Goal: Task Accomplishment & Management: Manage account settings

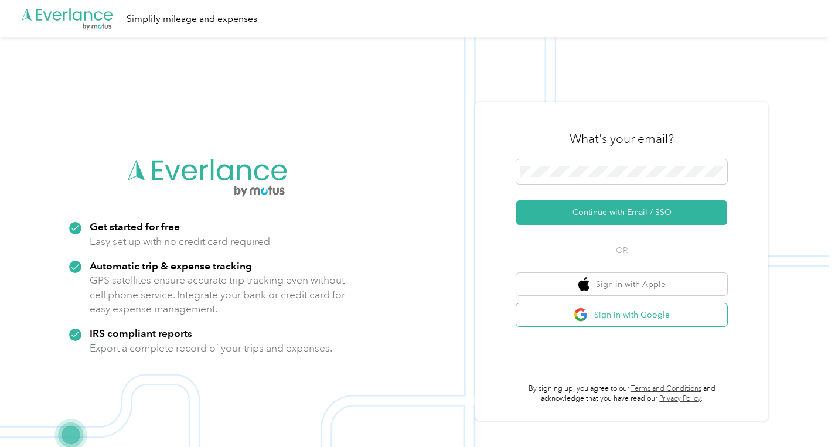
click at [616, 323] on button "Sign in with Google" at bounding box center [621, 314] width 211 height 23
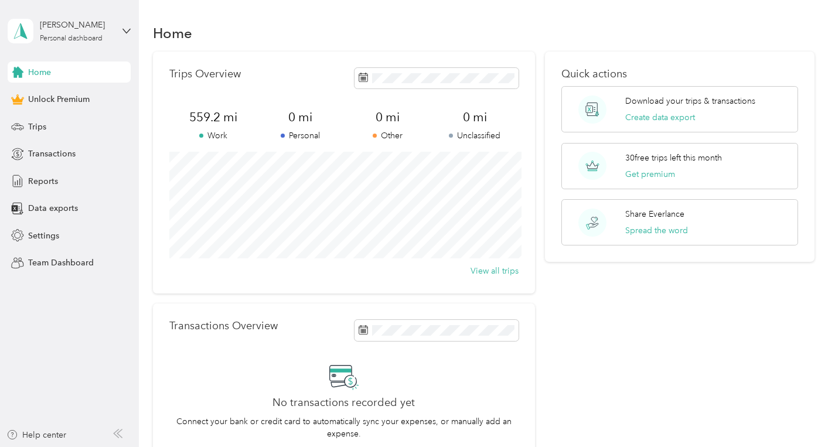
click at [76, 70] on div "Home" at bounding box center [69, 71] width 123 height 21
click at [29, 125] on span "Trips" at bounding box center [37, 127] width 18 height 12
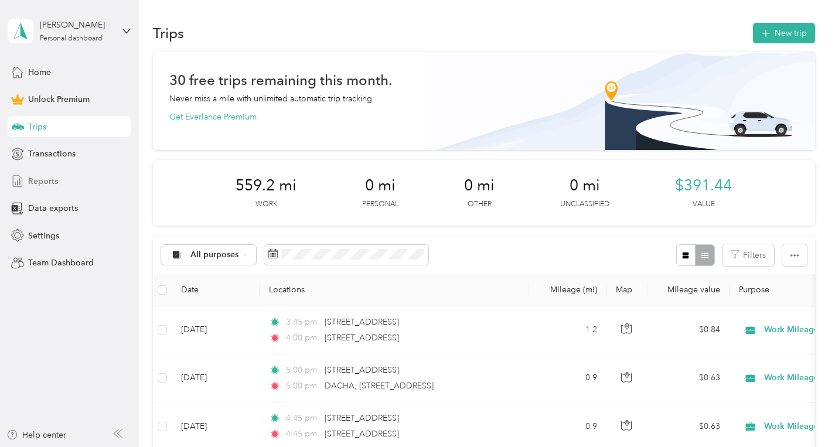
click at [44, 181] on span "Reports" at bounding box center [43, 181] width 30 height 12
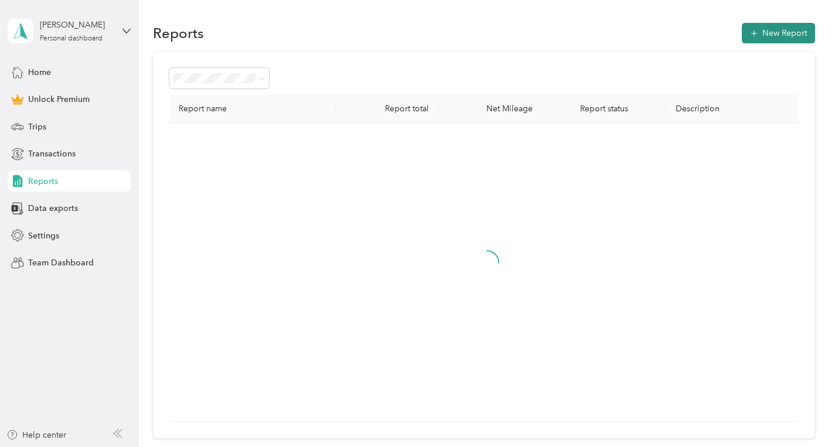
click at [760, 37] on icon "button" at bounding box center [754, 34] width 12 height 12
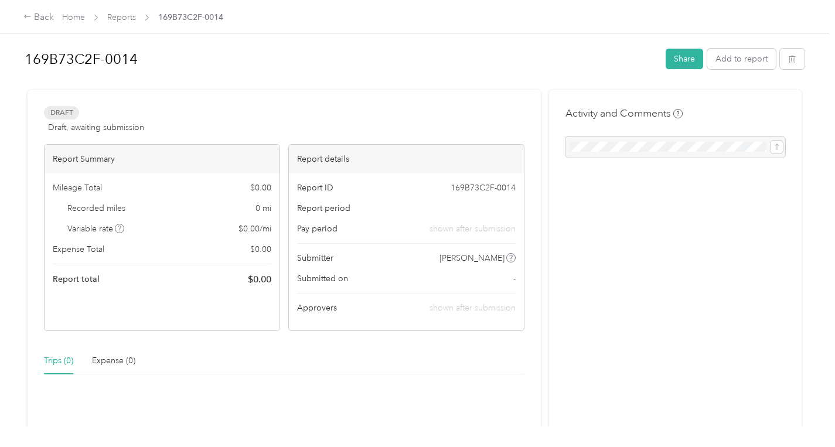
click at [66, 113] on span "Draft" at bounding box center [61, 112] width 35 height 13
click at [85, 53] on h1 "169B73C2F-0014" at bounding box center [341, 59] width 633 height 28
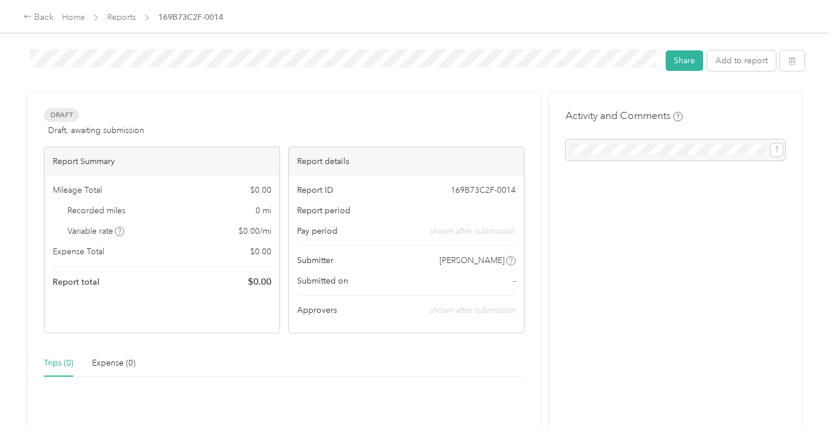
click at [9, 61] on div "169B73C2F-0014 Share Add to report Draft Draft, awaiting submission View activi…" at bounding box center [414, 213] width 829 height 426
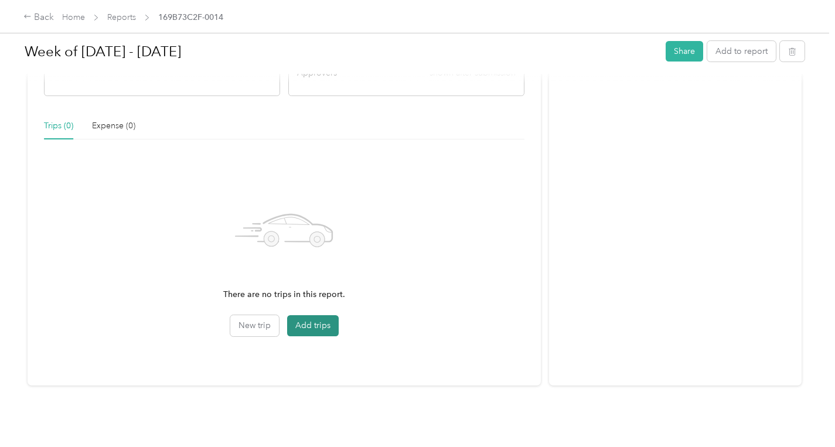
click at [321, 329] on button "Add trips" at bounding box center [313, 325] width 52 height 21
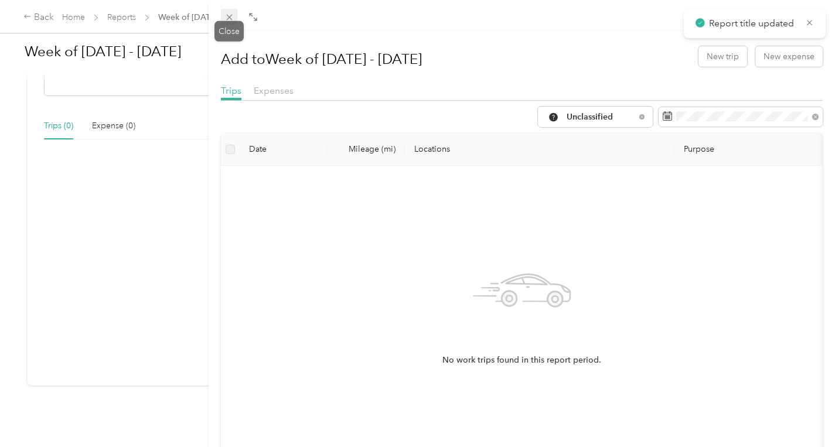
click at [228, 13] on icon at bounding box center [229, 17] width 10 height 10
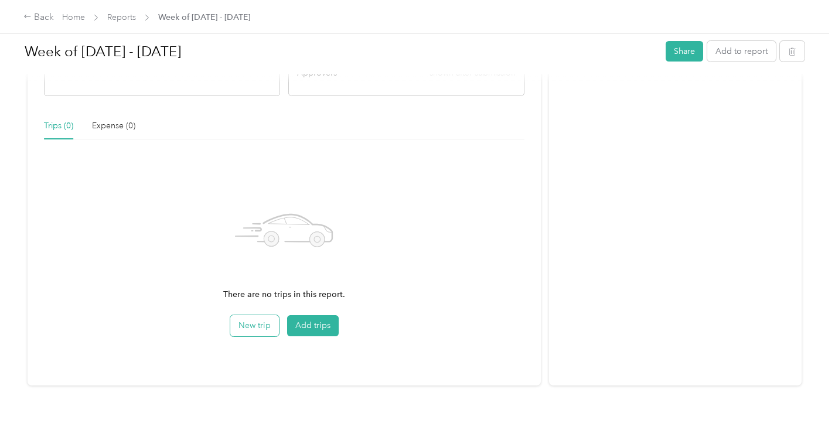
click at [255, 319] on button "New trip" at bounding box center [254, 325] width 49 height 21
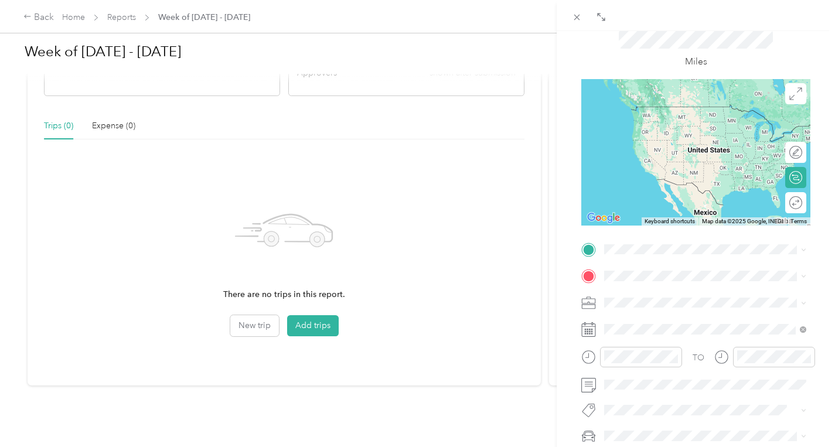
scroll to position [65, 0]
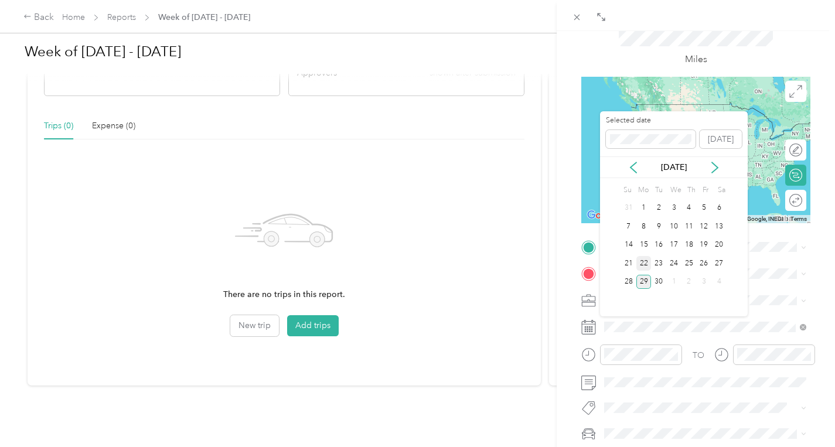
click at [645, 266] on div "22" at bounding box center [643, 263] width 15 height 15
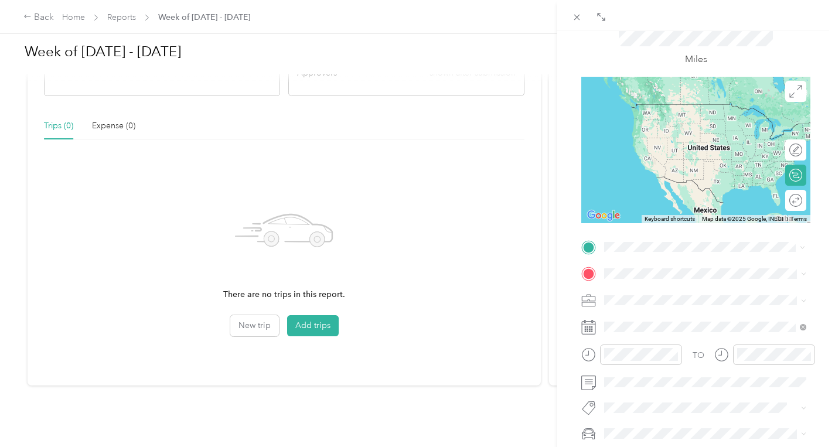
click at [682, 309] on span "[STREET_ADDRESS][GEOGRAPHIC_DATA], [GEOGRAPHIC_DATA], [GEOGRAPHIC_DATA]" at bounding box center [712, 313] width 173 height 22
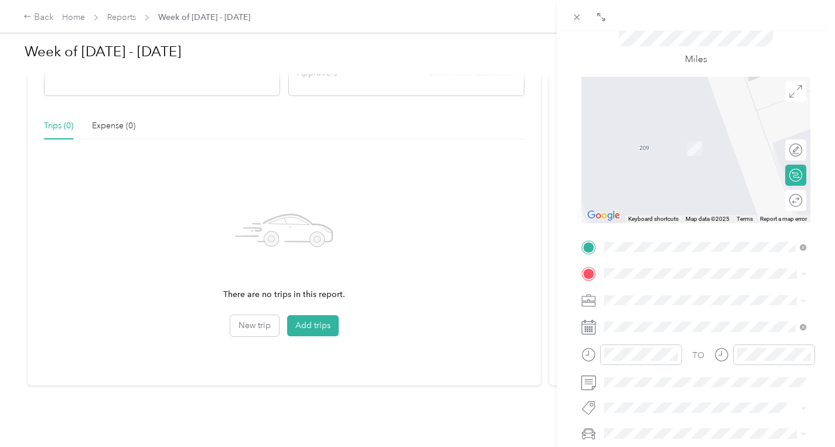
click at [224, 157] on div "BACK New Trip Save This trip cannot be edited because it is either under review…" at bounding box center [417, 223] width 835 height 447
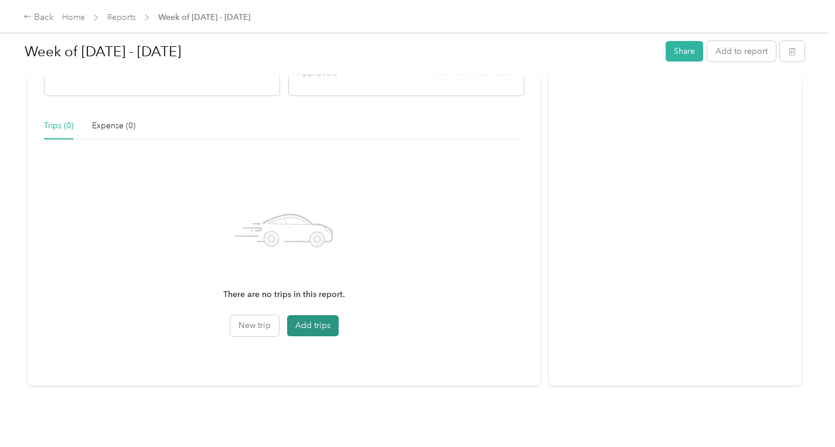
click at [310, 327] on button "Add trips" at bounding box center [313, 325] width 52 height 21
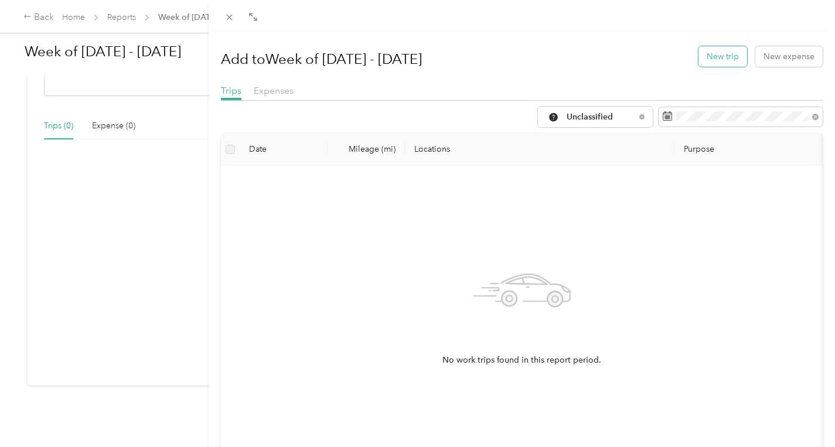
click at [723, 60] on button "New trip" at bounding box center [722, 56] width 49 height 20
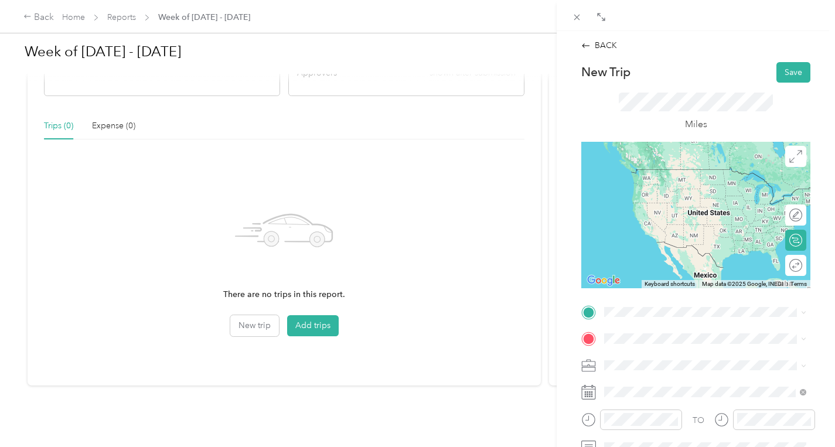
click at [656, 202] on span "[STREET_ADDRESS][GEOGRAPHIC_DATA], [GEOGRAPHIC_DATA], [GEOGRAPHIC_DATA]" at bounding box center [712, 191] width 173 height 22
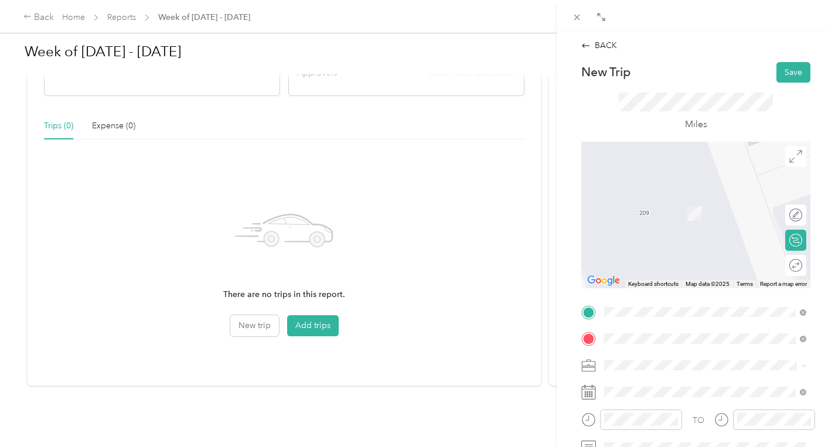
click at [654, 173] on span "From search results" at bounding box center [644, 174] width 73 height 10
click at [572, 15] on icon at bounding box center [577, 17] width 10 height 10
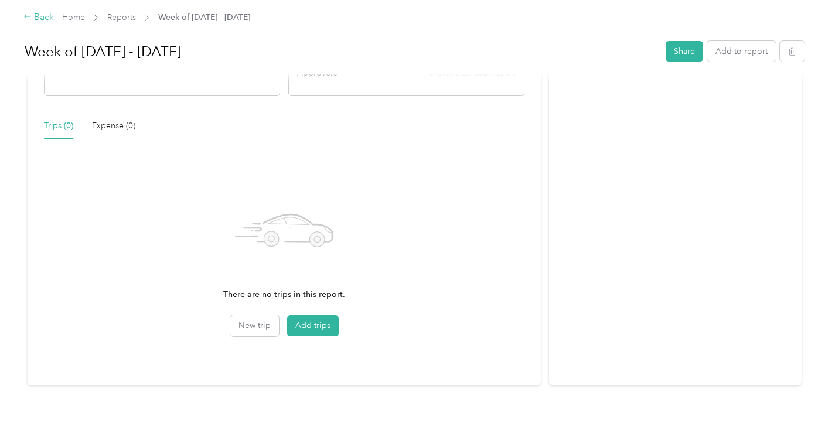
click at [26, 15] on icon at bounding box center [27, 16] width 8 height 8
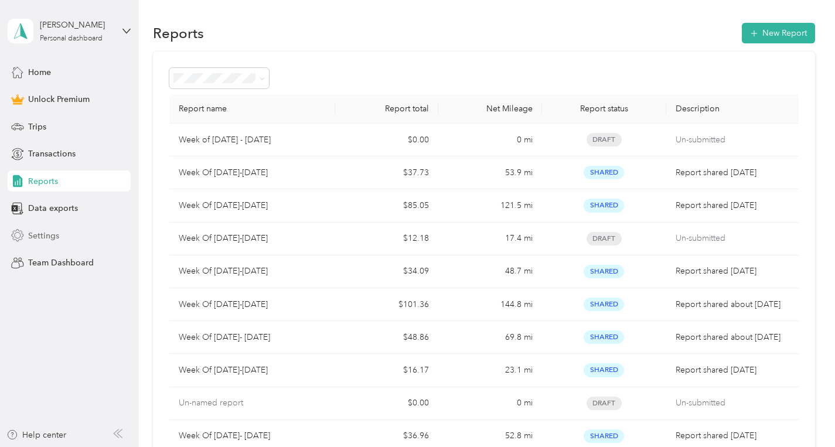
click at [50, 232] on span "Settings" at bounding box center [43, 236] width 31 height 12
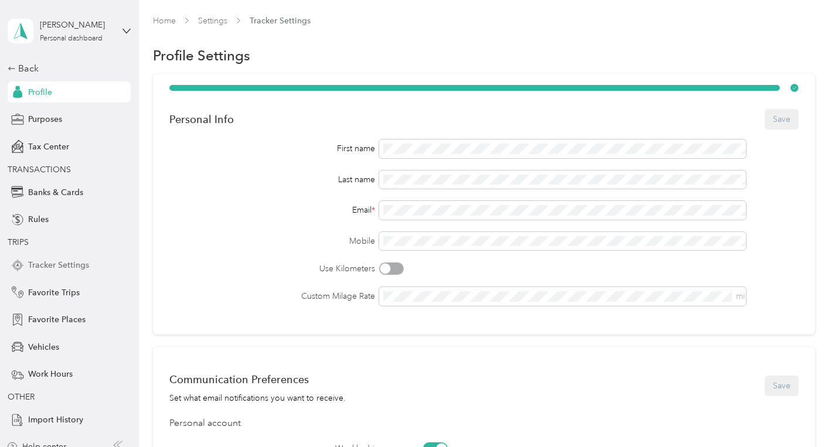
click at [45, 266] on span "Tracker Settings" at bounding box center [58, 265] width 61 height 12
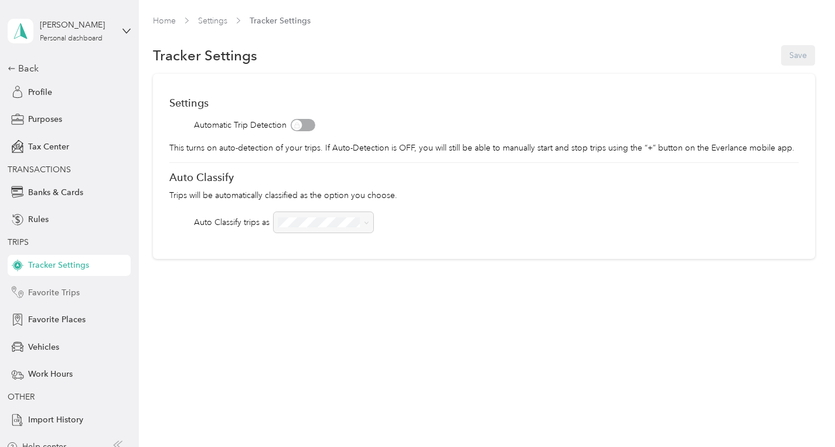
click at [49, 298] on span "Favorite Trips" at bounding box center [54, 292] width 52 height 12
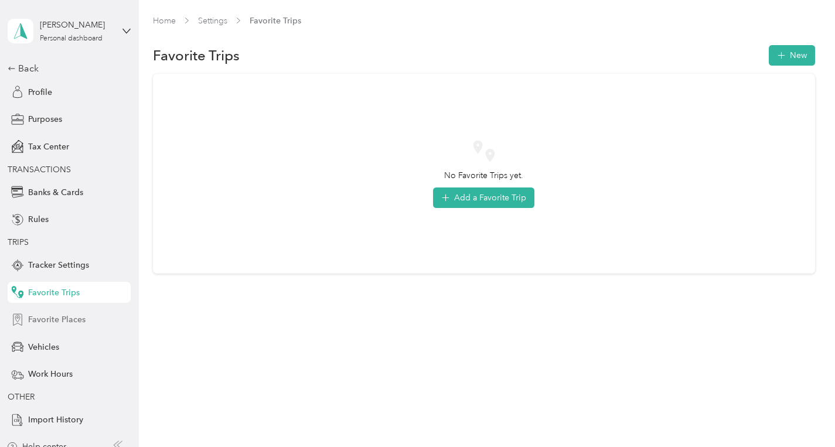
click at [47, 322] on span "Favorite Places" at bounding box center [56, 319] width 57 height 12
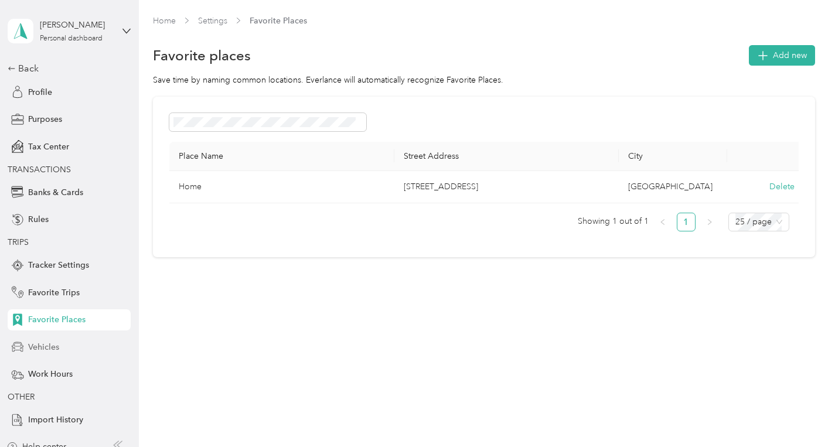
click at [53, 346] on span "Vehicles" at bounding box center [43, 347] width 31 height 12
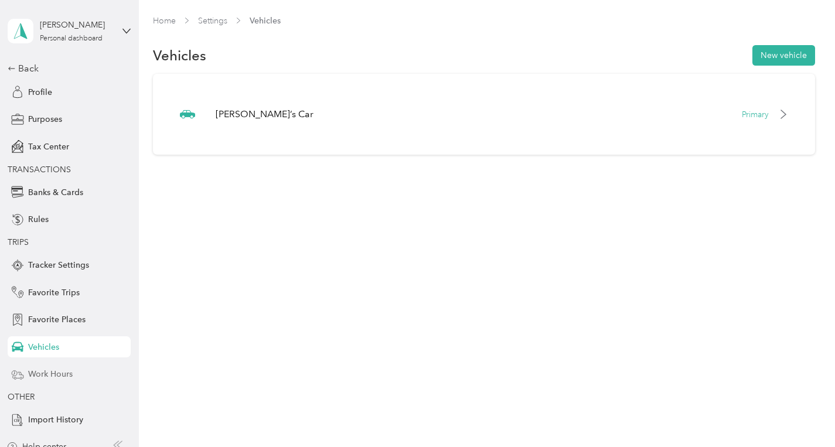
click at [55, 380] on span "Work Hours" at bounding box center [50, 374] width 45 height 12
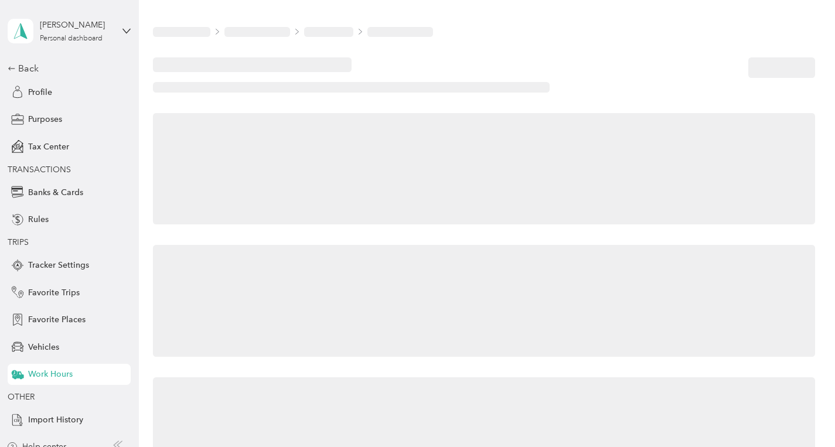
scroll to position [12, 0]
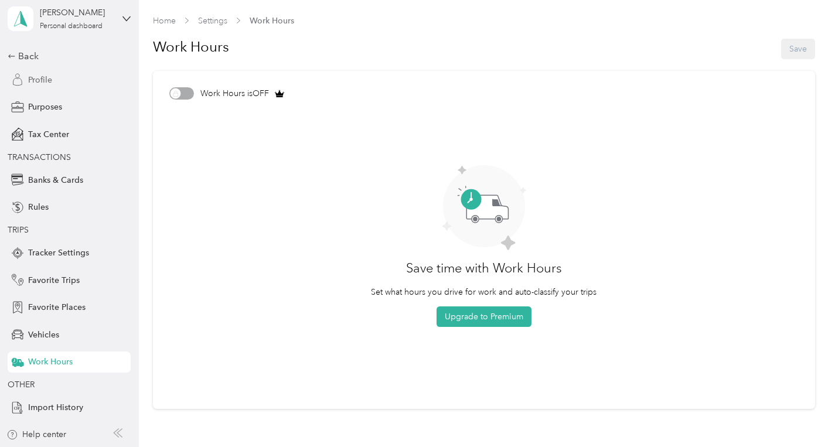
click at [49, 77] on span "Profile" at bounding box center [40, 80] width 24 height 12
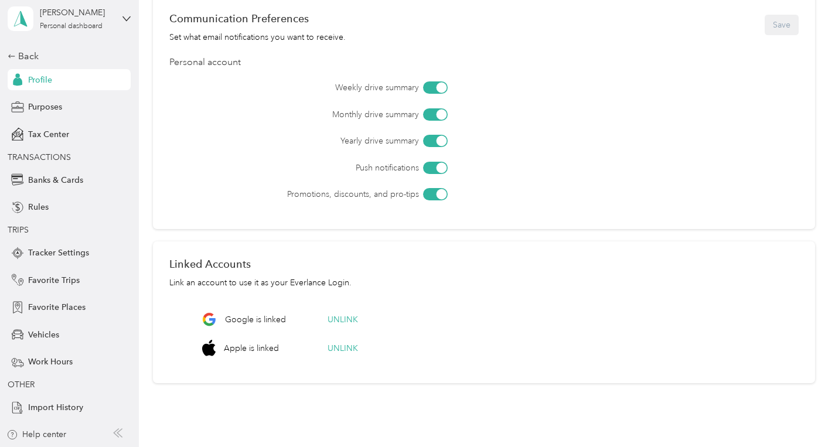
scroll to position [370, 0]
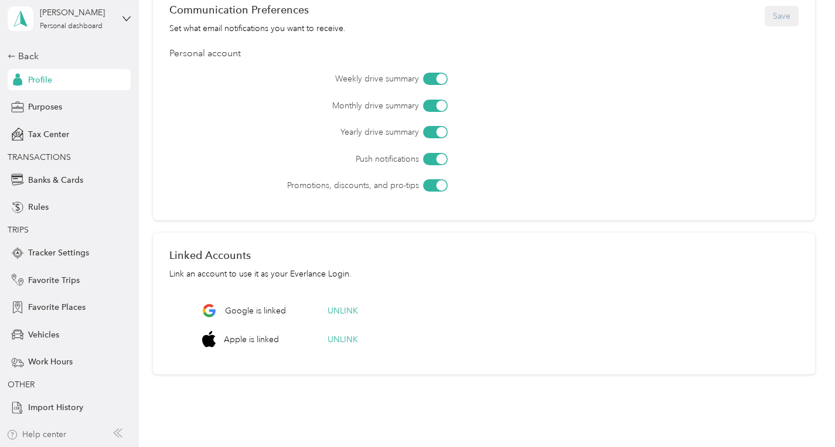
click at [17, 433] on icon "button" at bounding box center [12, 434] width 12 height 9
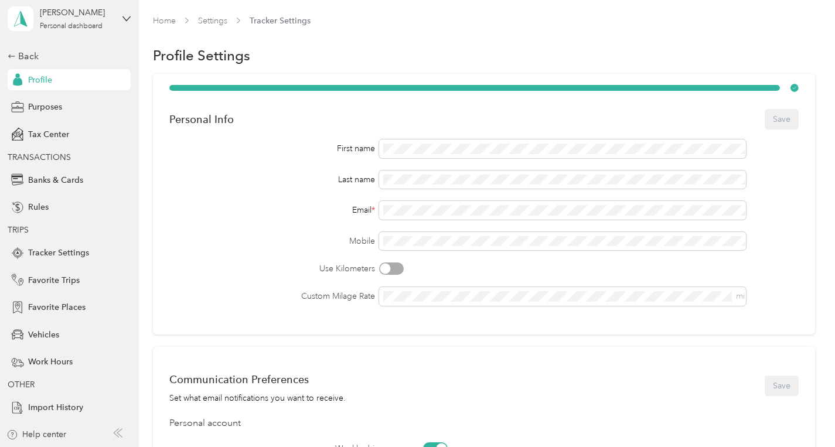
click at [264, 18] on span "Tracker Settings" at bounding box center [280, 21] width 61 height 12
click at [24, 53] on div "Back" at bounding box center [66, 56] width 117 height 14
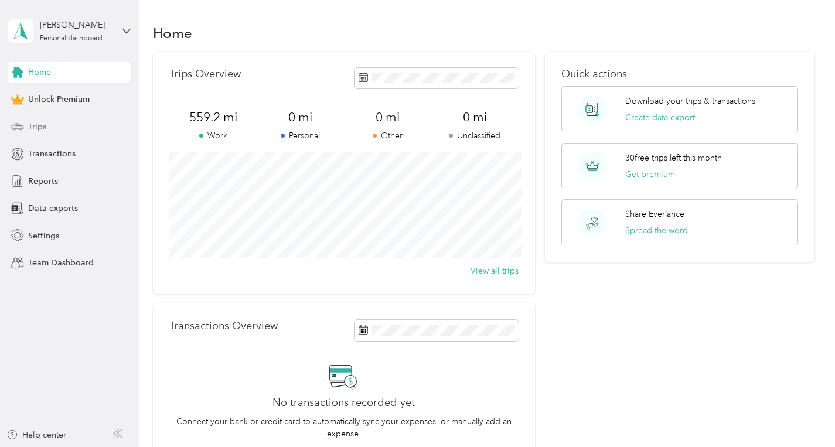
click at [40, 126] on span "Trips" at bounding box center [37, 127] width 18 height 12
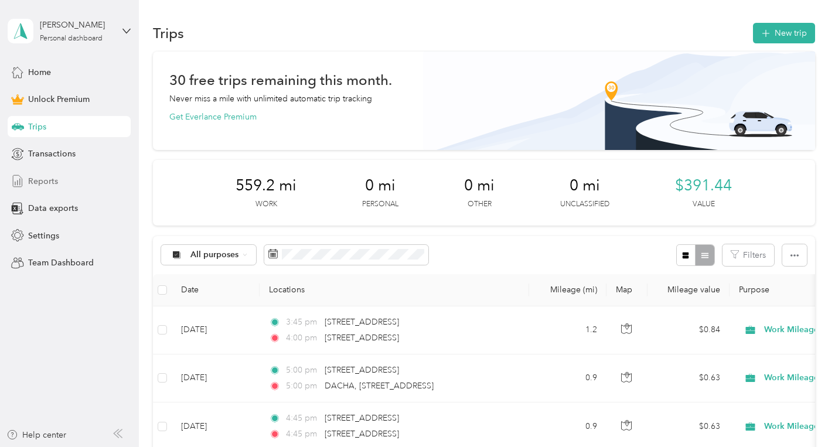
click at [47, 184] on span "Reports" at bounding box center [43, 181] width 30 height 12
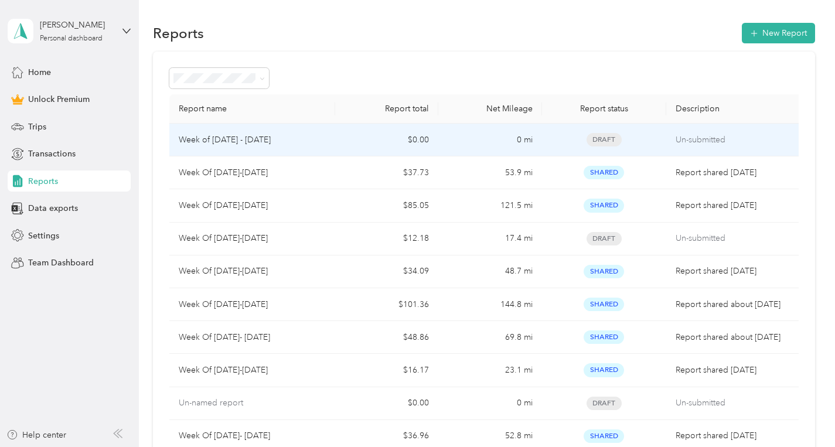
click at [262, 142] on p "Week of [DATE] - [DATE]" at bounding box center [225, 140] width 92 height 13
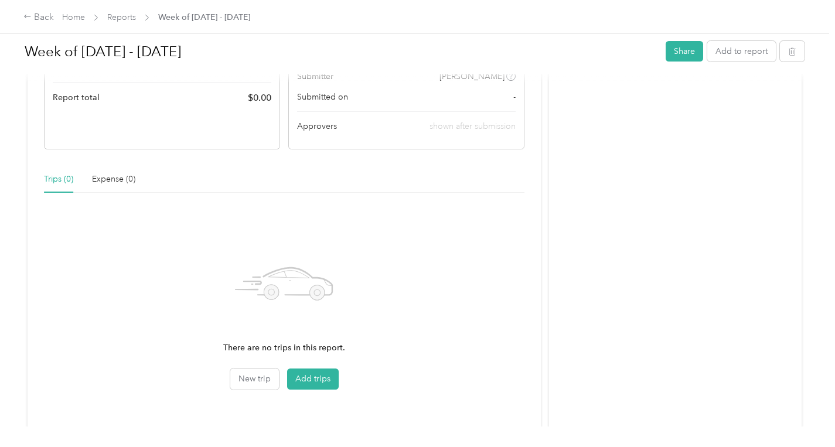
scroll to position [186, 0]
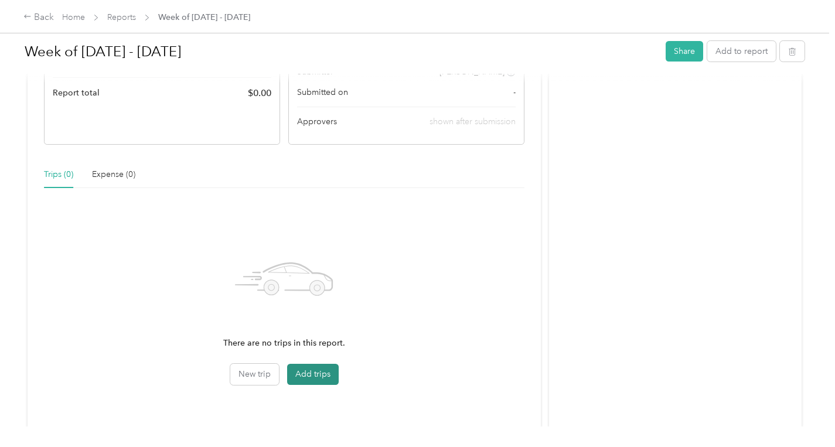
click at [309, 371] on button "Add trips" at bounding box center [313, 374] width 52 height 21
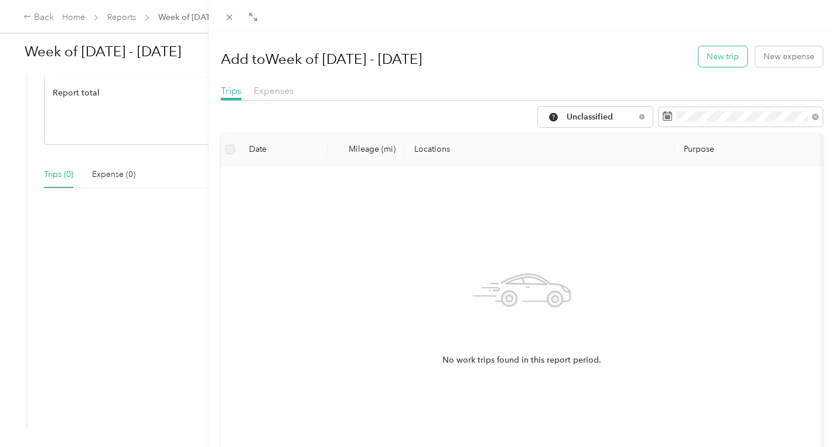
click at [731, 57] on button "New trip" at bounding box center [722, 56] width 49 height 20
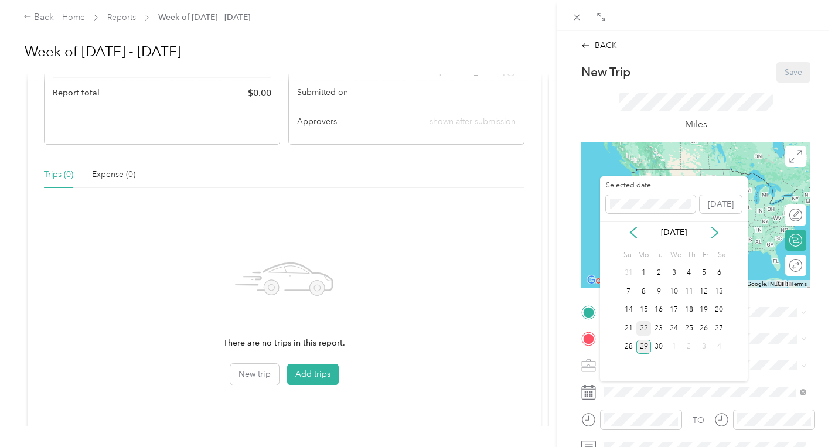
click at [643, 330] on div "22" at bounding box center [643, 328] width 15 height 15
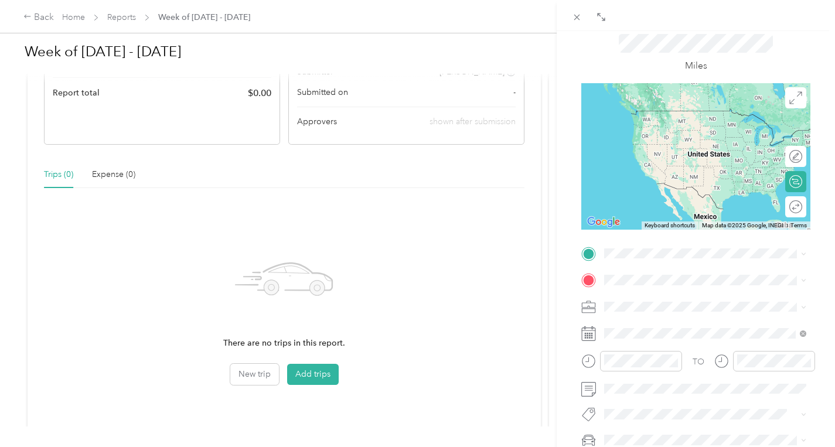
scroll to position [73, 0]
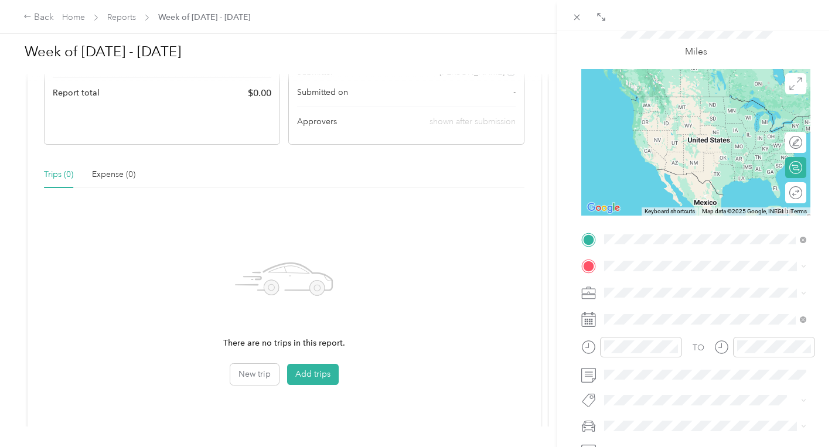
click at [655, 302] on div "Home [STREET_ADDRESS]" at bounding box center [714, 299] width 176 height 37
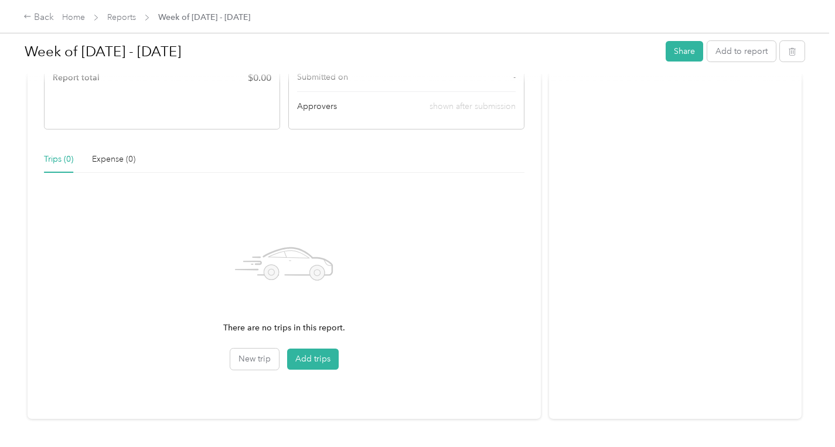
scroll to position [235, 0]
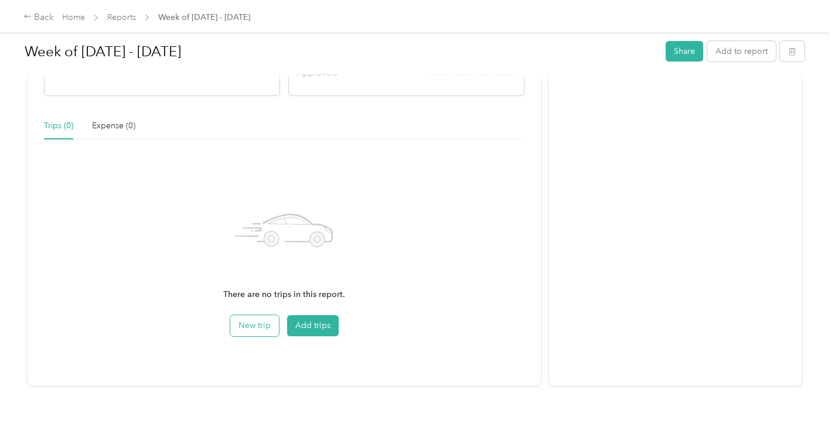
click at [257, 326] on button "New trip" at bounding box center [254, 325] width 49 height 21
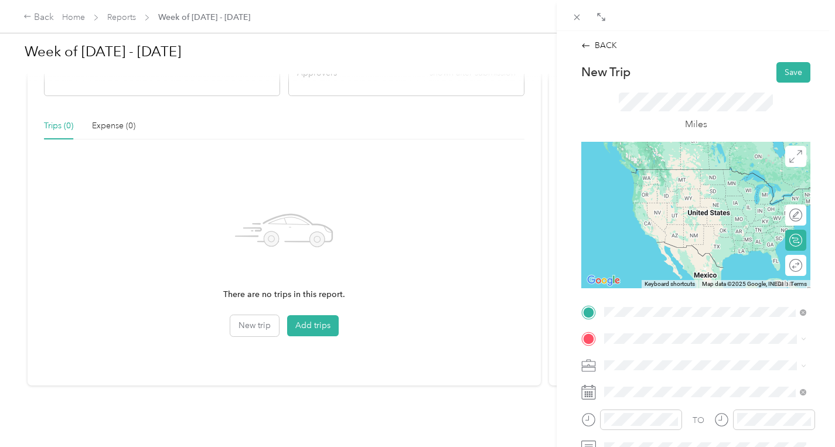
click at [673, 179] on div "Home [STREET_ADDRESS]" at bounding box center [714, 186] width 176 height 37
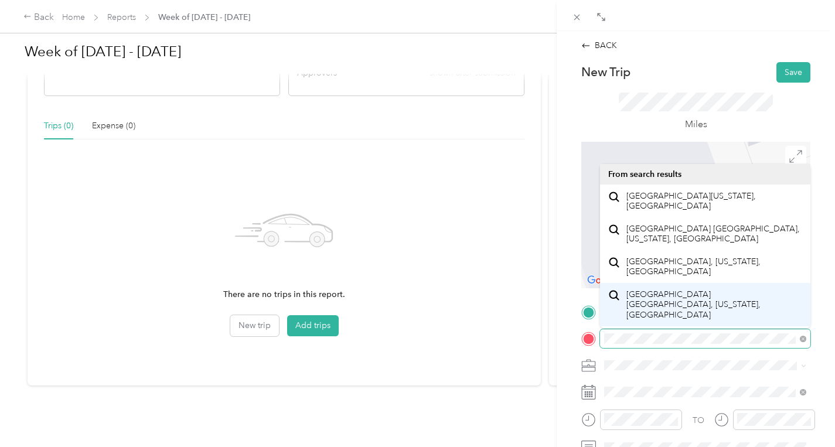
scroll to position [20, 0]
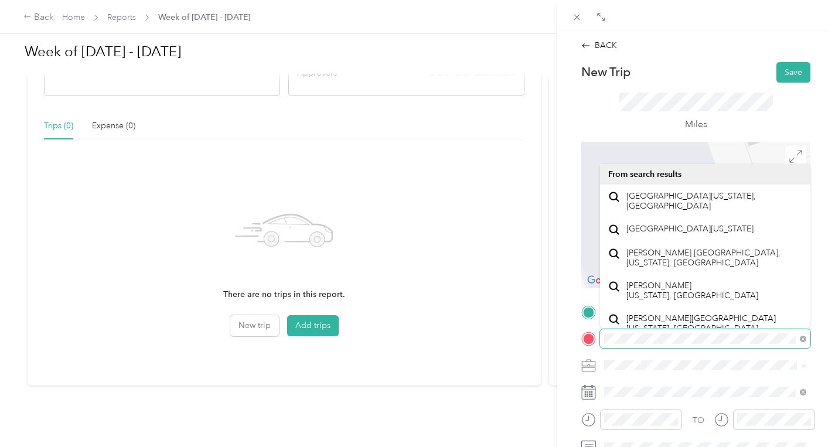
click at [601, 338] on span at bounding box center [705, 338] width 210 height 19
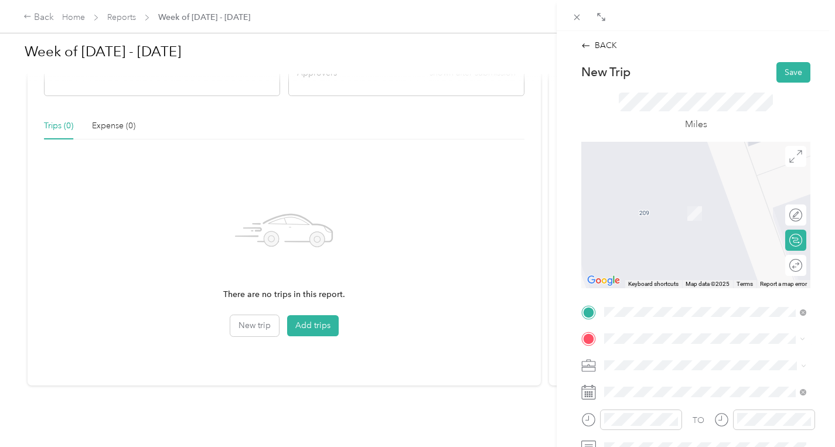
click at [675, 201] on span "1701 Laurel Avenue Manhattan Beach, California 90266, United States" at bounding box center [684, 196] width 117 height 11
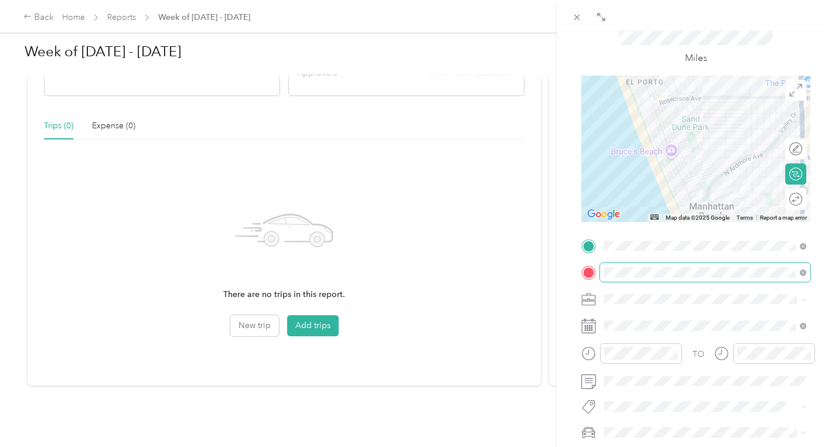
scroll to position [70, 0]
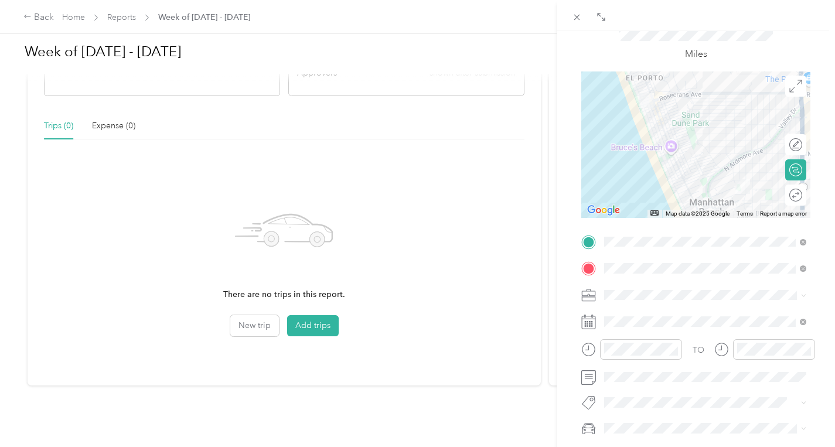
click at [589, 292] on icon at bounding box center [588, 295] width 15 height 15
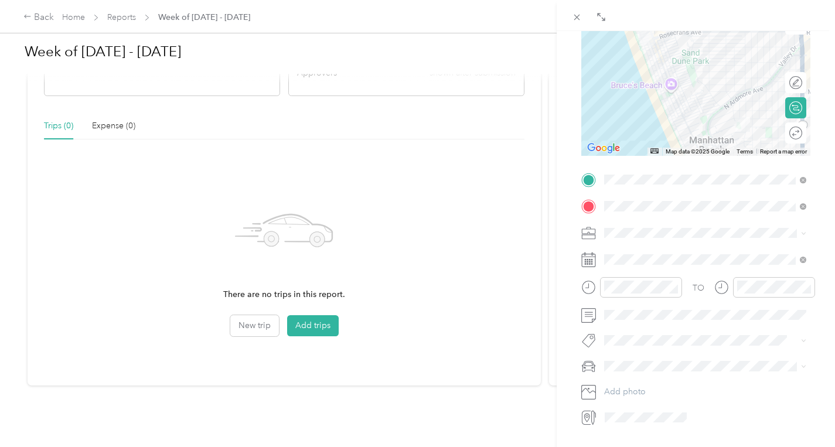
scroll to position [134, 0]
click at [600, 235] on span at bounding box center [705, 232] width 210 height 19
click at [802, 232] on icon at bounding box center [803, 232] width 5 height 5
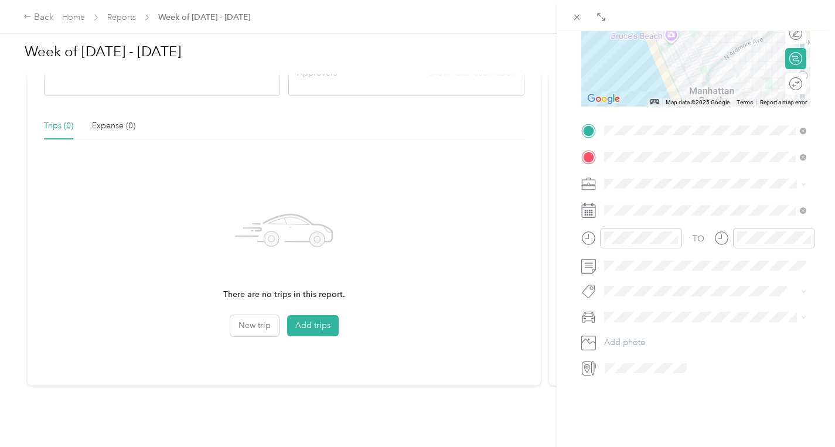
scroll to position [185, 0]
click at [620, 171] on span at bounding box center [705, 180] width 210 height 19
click at [804, 182] on icon at bounding box center [803, 180] width 5 height 5
click at [803, 182] on icon at bounding box center [803, 180] width 5 height 5
click at [803, 182] on icon at bounding box center [803, 180] width 4 height 2
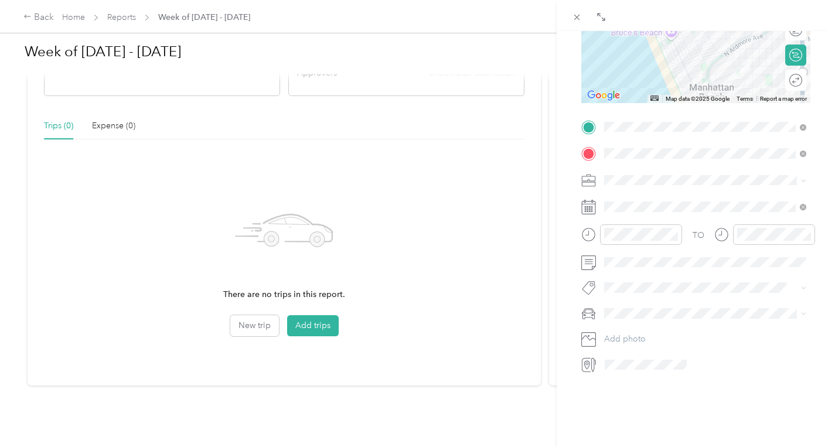
click at [582, 181] on icon at bounding box center [588, 180] width 15 height 15
click at [590, 181] on icon at bounding box center [588, 178] width 13 height 5
click at [642, 368] on div "22" at bounding box center [643, 369] width 15 height 15
click at [672, 233] on icon "close-circle" at bounding box center [673, 234] width 8 height 8
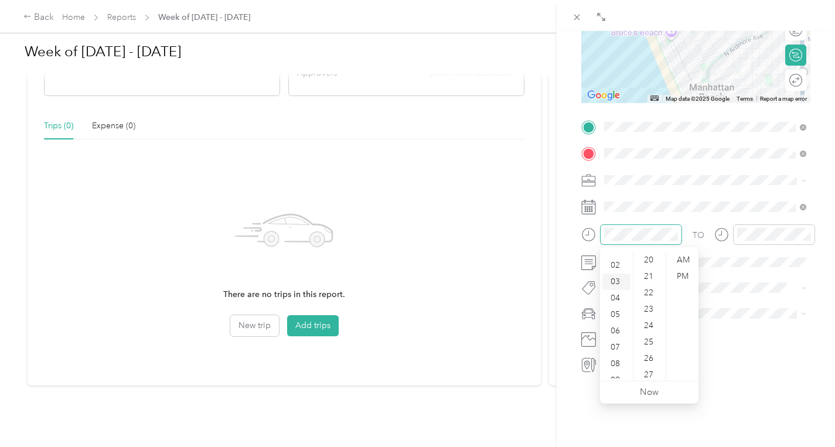
click at [618, 281] on div "03" at bounding box center [616, 282] width 28 height 16
click at [686, 277] on div "PM" at bounding box center [682, 276] width 28 height 16
click at [647, 264] on div "00" at bounding box center [649, 260] width 28 height 16
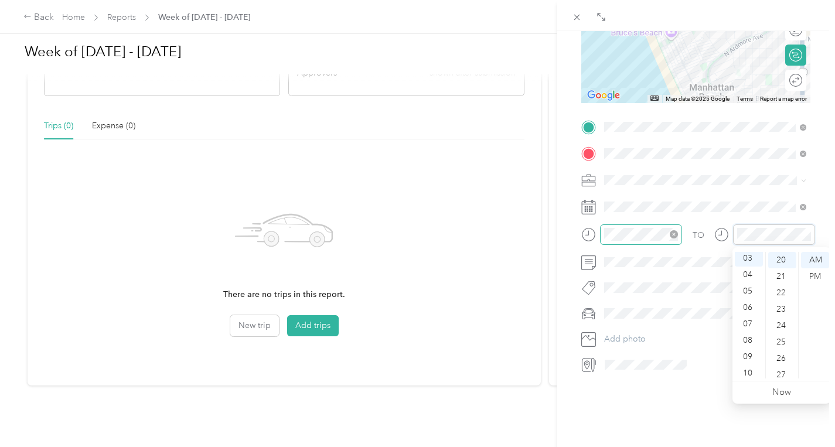
scroll to position [49, 0]
click at [812, 275] on div "PM" at bounding box center [815, 276] width 28 height 16
click at [783, 296] on div "15" at bounding box center [782, 298] width 28 height 16
click at [631, 255] on span at bounding box center [705, 262] width 210 height 19
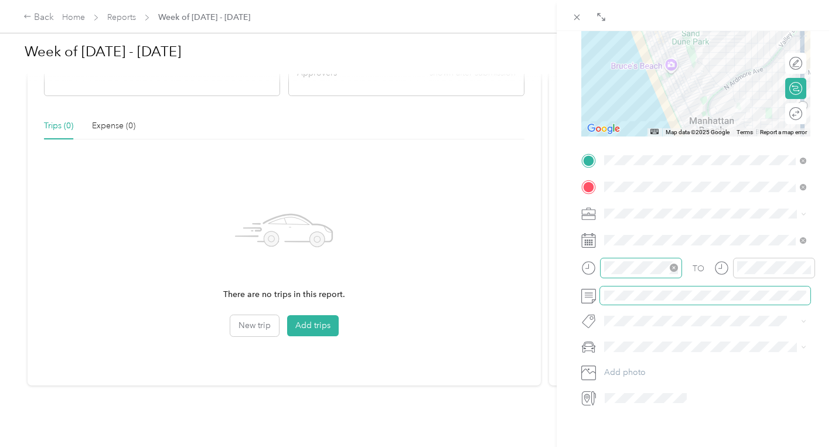
scroll to position [0, 0]
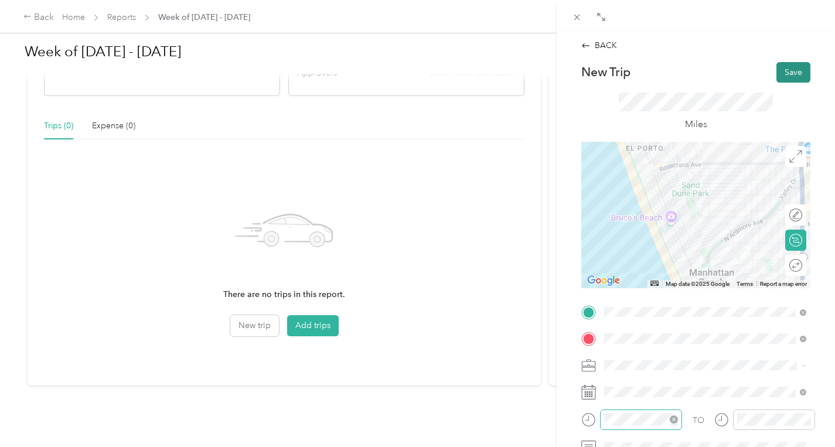
click at [790, 73] on button "Save" at bounding box center [793, 72] width 34 height 20
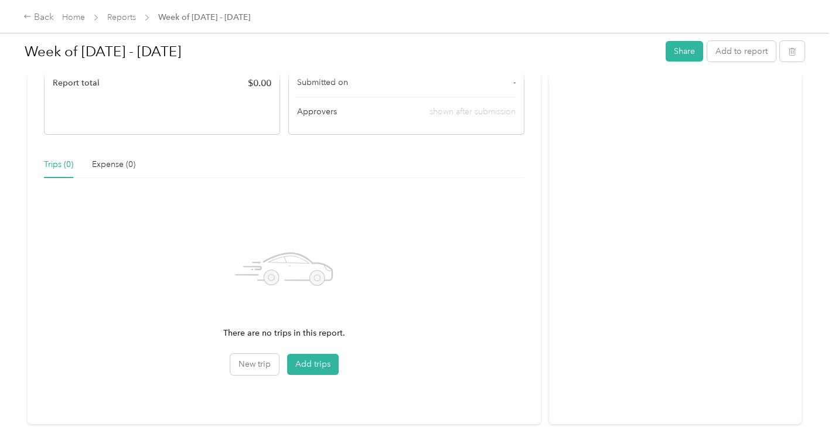
scroll to position [235, 0]
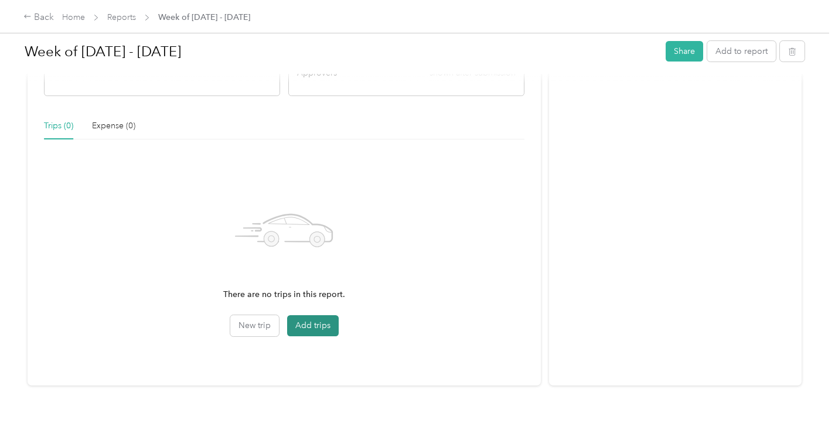
click at [306, 324] on button "Add trips" at bounding box center [313, 325] width 52 height 21
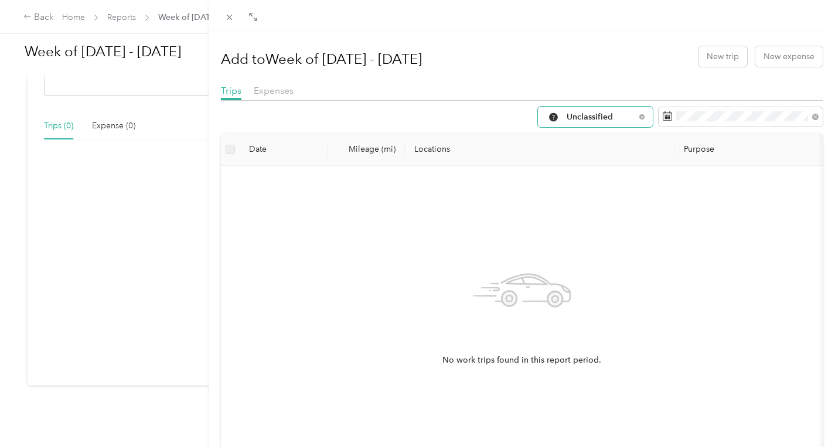
click at [592, 119] on span "Unclassified" at bounding box center [600, 117] width 69 height 8
click at [583, 204] on li "Personal" at bounding box center [595, 200] width 115 height 20
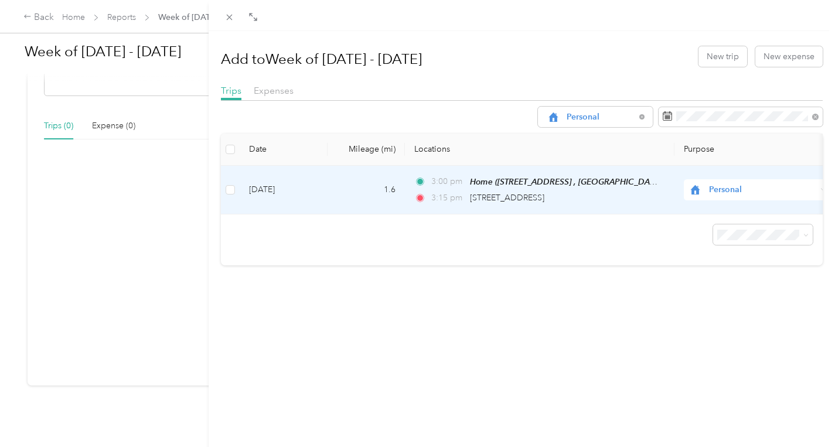
click at [722, 186] on span "Personal" at bounding box center [762, 189] width 107 height 13
click at [728, 252] on span "Work Mileage" at bounding box center [767, 252] width 108 height 12
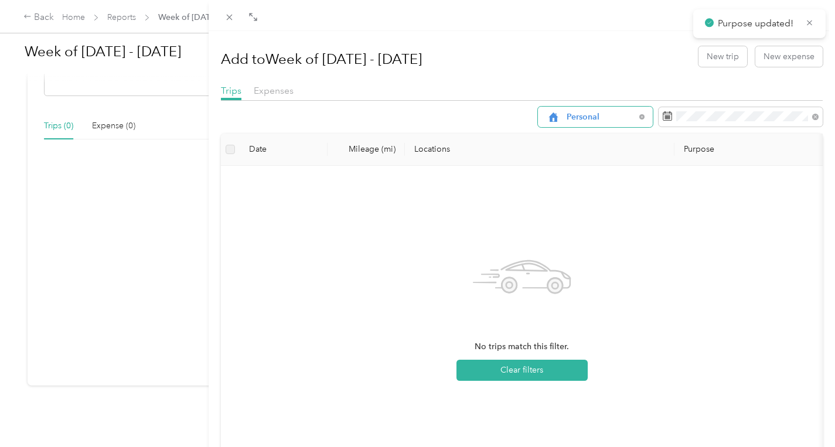
click at [578, 122] on div "Personal" at bounding box center [595, 117] width 115 height 20
click at [581, 220] on span "Work Mileage" at bounding box center [605, 220] width 78 height 12
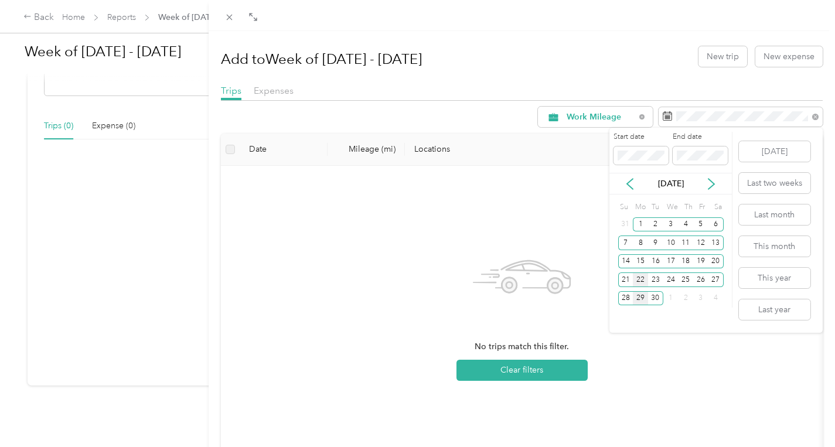
click at [643, 278] on div "22" at bounding box center [640, 279] width 15 height 15
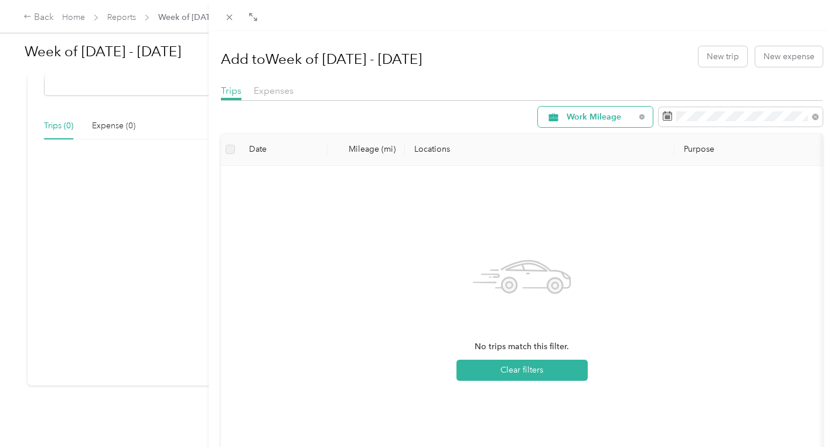
click at [568, 122] on div "Work Mileage" at bounding box center [595, 117] width 115 height 20
click at [585, 158] on span "Unclassified" at bounding box center [605, 159] width 78 height 12
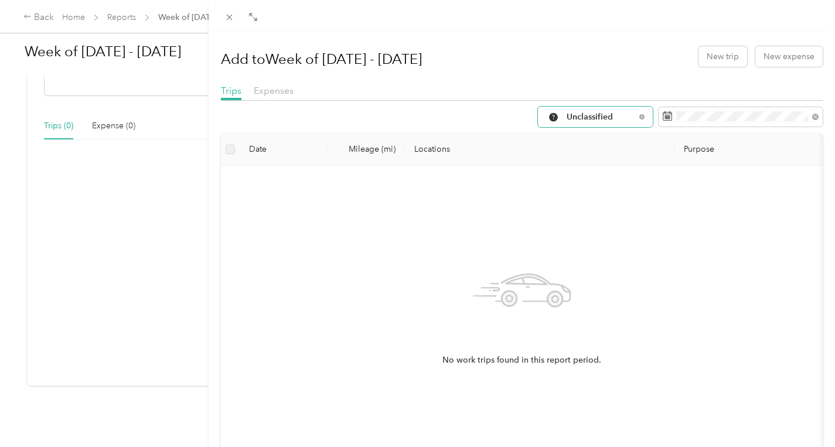
click at [590, 121] on span "Unclassified" at bounding box center [600, 117] width 69 height 8
click at [591, 200] on span "Personal" at bounding box center [605, 200] width 78 height 12
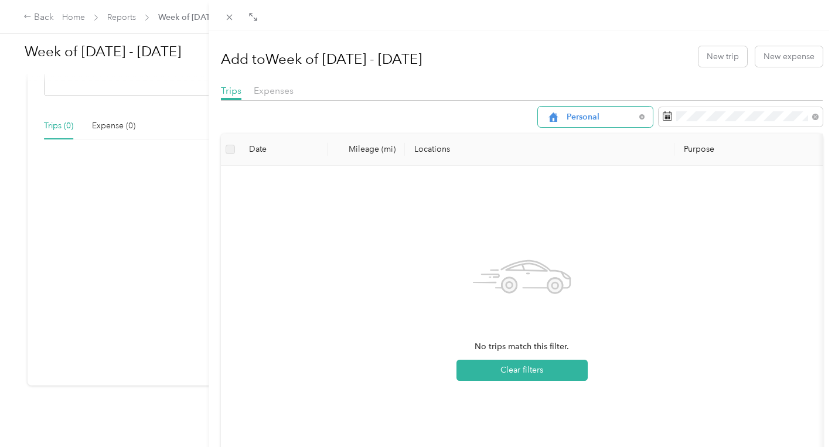
click at [586, 114] on span "Personal" at bounding box center [600, 117] width 69 height 8
click at [583, 223] on li "Work Mileage" at bounding box center [595, 220] width 115 height 20
click at [590, 121] on span "Work Mileage" at bounding box center [600, 117] width 69 height 8
click at [590, 134] on span "All Purposes" at bounding box center [605, 138] width 78 height 12
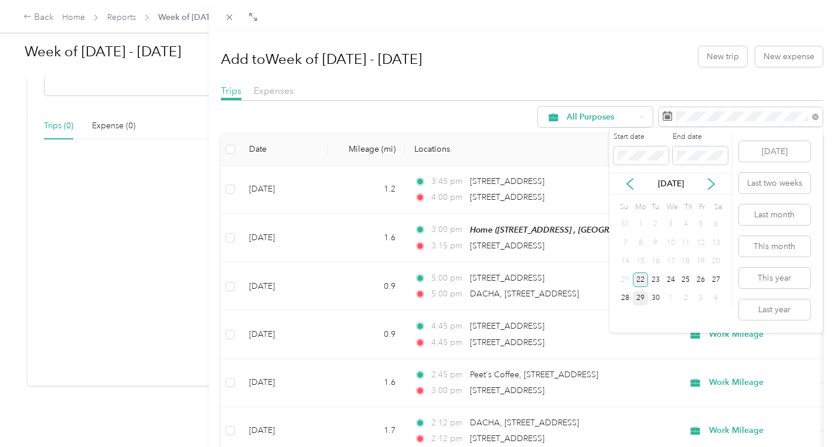
click at [637, 280] on div "22" at bounding box center [640, 279] width 15 height 15
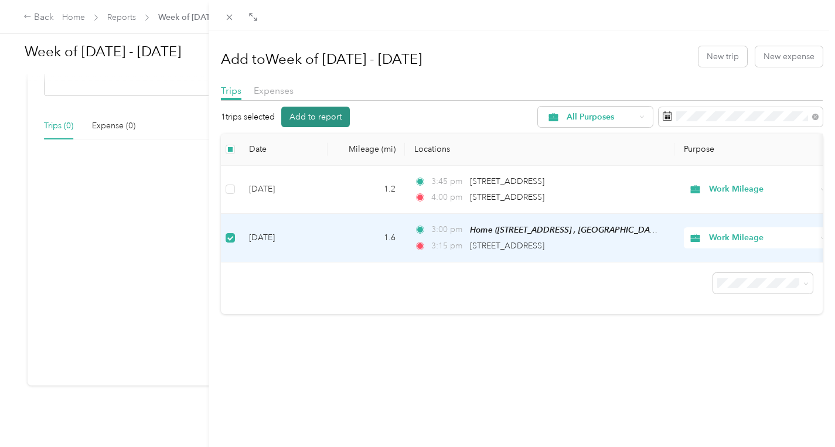
click at [330, 116] on button "Add to report" at bounding box center [315, 117] width 69 height 20
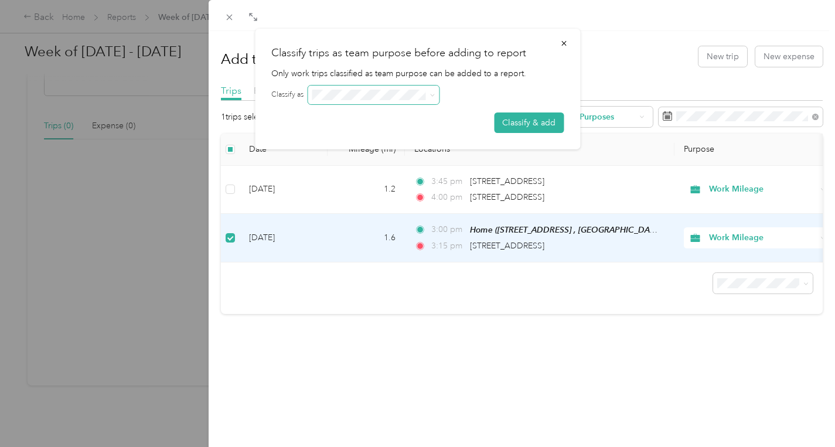
click at [428, 93] on span at bounding box center [429, 95] width 9 height 8
click at [513, 125] on button "Classify & add" at bounding box center [529, 122] width 70 height 20
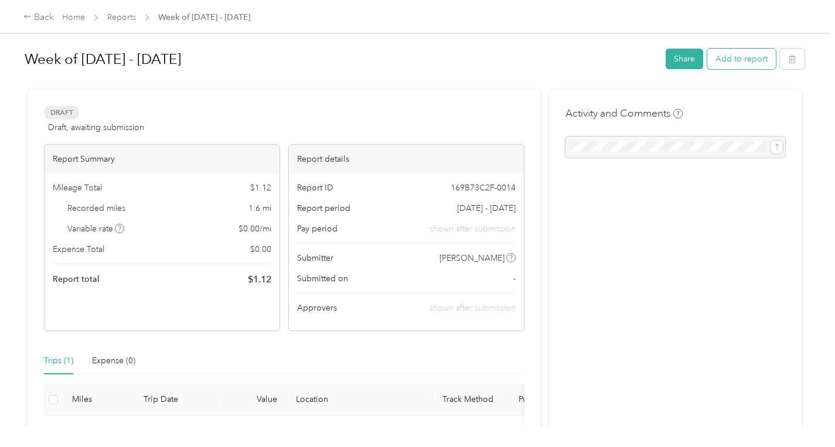
click at [751, 64] on button "Add to report" at bounding box center [741, 59] width 69 height 20
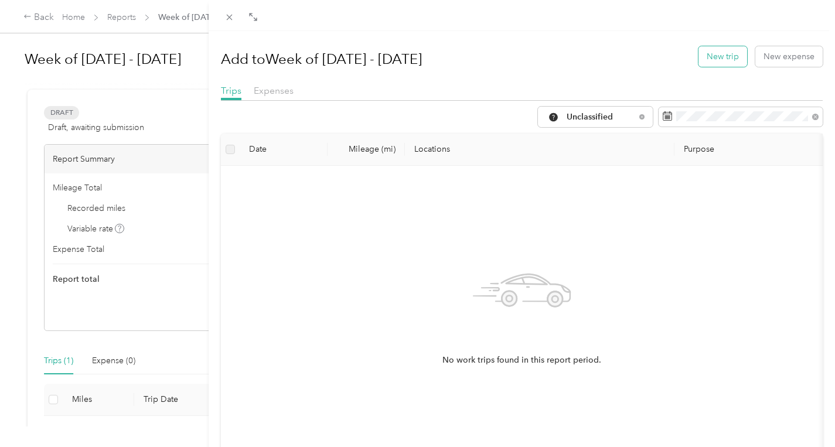
click at [723, 53] on button "New trip" at bounding box center [722, 56] width 49 height 20
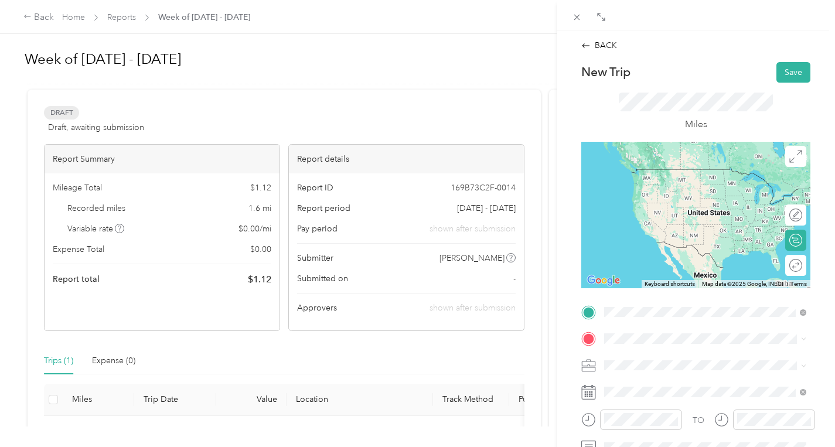
click at [685, 175] on span "1701 Laurel Avenue Manhattan Beach, California 90266, United States" at bounding box center [684, 169] width 117 height 11
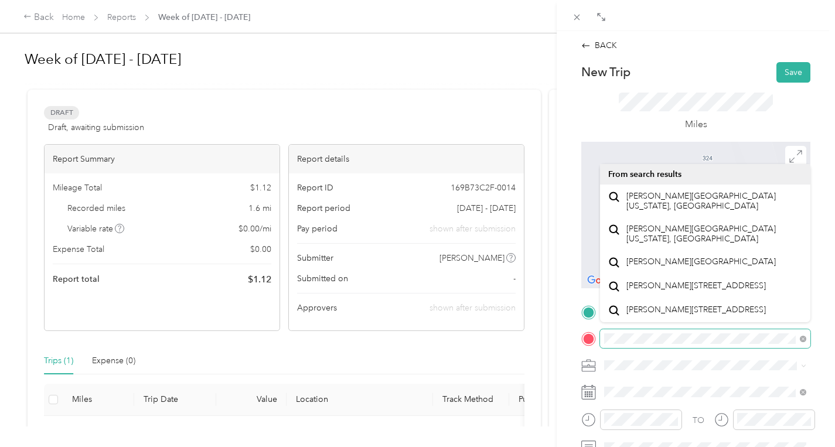
click at [582, 340] on div at bounding box center [695, 338] width 229 height 19
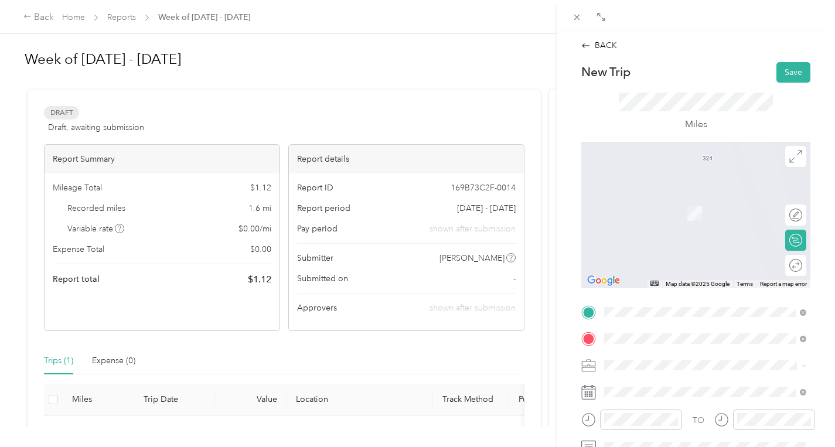
click at [703, 201] on span "1129 North Manhattan Avenue Manhattan Beach, California 90266, United States" at bounding box center [684, 196] width 117 height 11
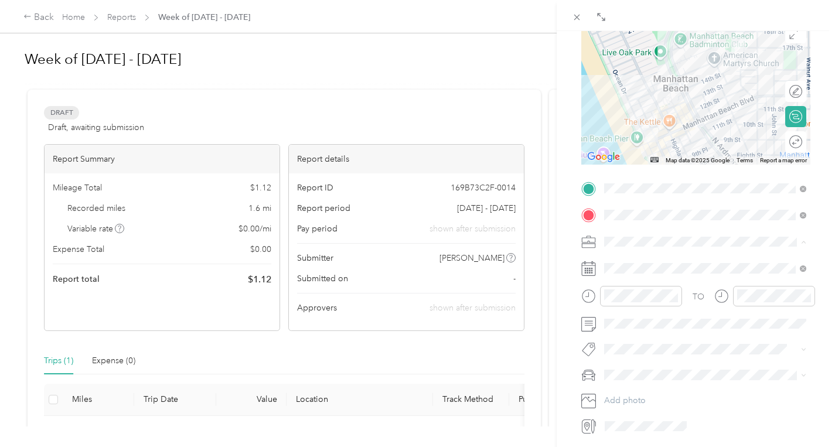
scroll to position [128, 0]
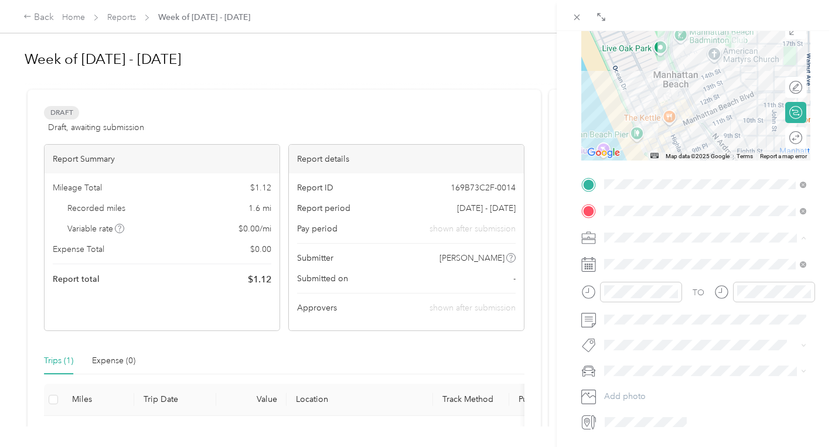
click at [802, 238] on icon at bounding box center [803, 237] width 5 height 5
click at [802, 238] on icon at bounding box center [803, 238] width 4 height 2
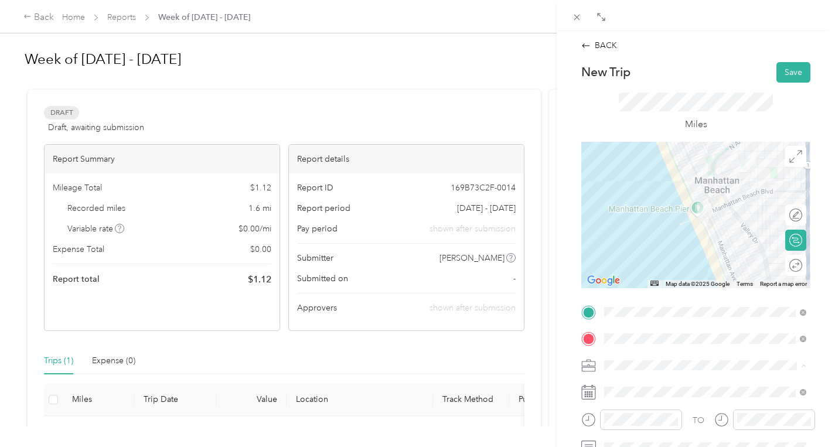
click at [74, 17] on div "BACK New Trip Save This trip cannot be edited because it is either under review…" at bounding box center [417, 223] width 835 height 447
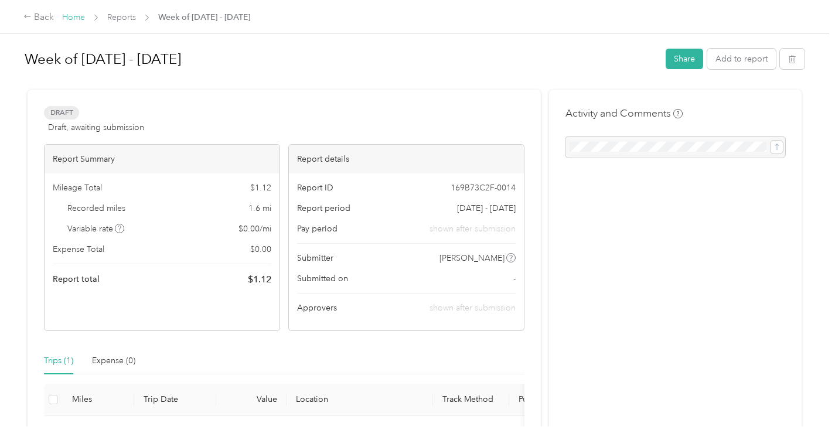
click at [74, 16] on link "Home" at bounding box center [73, 17] width 23 height 10
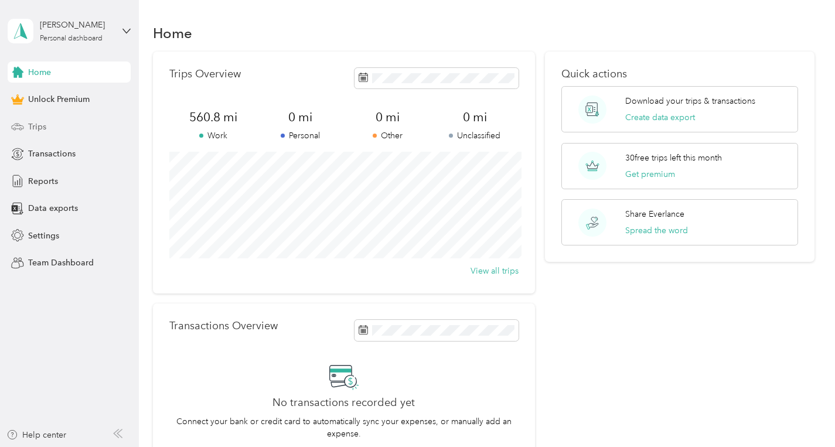
click at [34, 131] on span "Trips" at bounding box center [37, 127] width 18 height 12
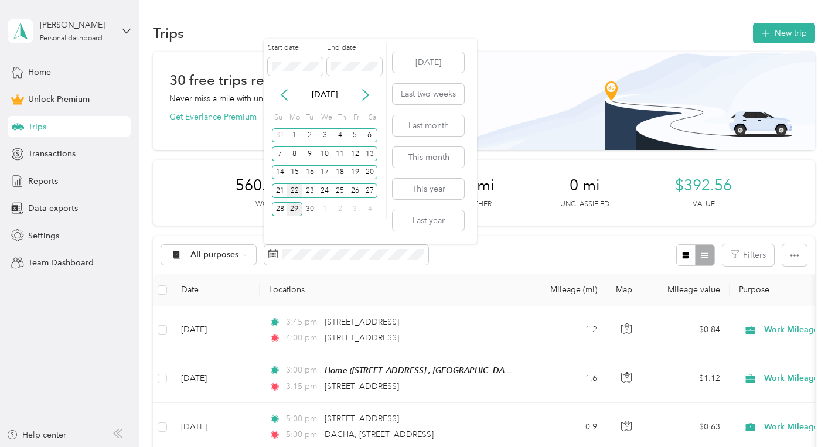
click at [294, 184] on div "22" at bounding box center [294, 190] width 15 height 15
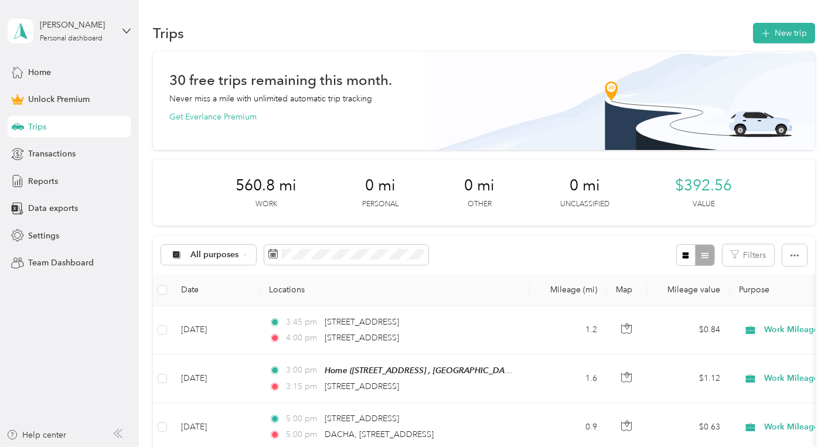
click at [502, 247] on div "All purposes Filters" at bounding box center [483, 255] width 661 height 38
